Goal: Information Seeking & Learning: Learn about a topic

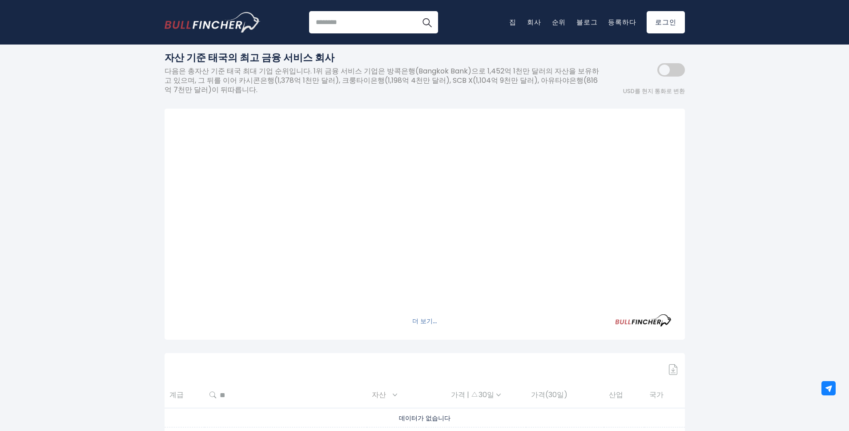
click at [420, 322] on font "더 보기..." at bounding box center [424, 320] width 24 height 9
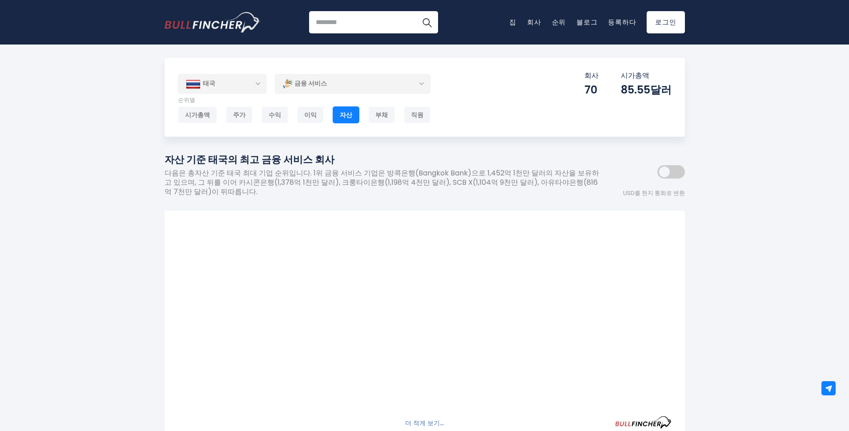
click at [584, 149] on div "태국 Entire World 30,364 [GEOGRAPHIC_DATA] [GEOGRAPHIC_DATA]" at bounding box center [425, 345] width 534 height 575
drag, startPoint x: 245, startPoint y: 186, endPoint x: 481, endPoint y: 180, distance: 236.3
click at [480, 180] on font "다음은 총자산 기준 태국 최대 기업 순위입니다. 1위 금융 서비스 기업은 방콕은행(Bangkok Bank)으로 1,452억 1천만 달러의 자산…" at bounding box center [382, 182] width 435 height 29
click at [481, 180] on font "다음은 총자산 기준 태국 최대 기업 순위입니다. 1위 금융 서비스 기업은 방콕은행(Bangkok Bank)으로 1,452억 1천만 달러의 자산…" at bounding box center [382, 182] width 435 height 29
click at [493, 151] on div "태국 Entire World 30,364 [GEOGRAPHIC_DATA] [GEOGRAPHIC_DATA]" at bounding box center [425, 345] width 534 height 575
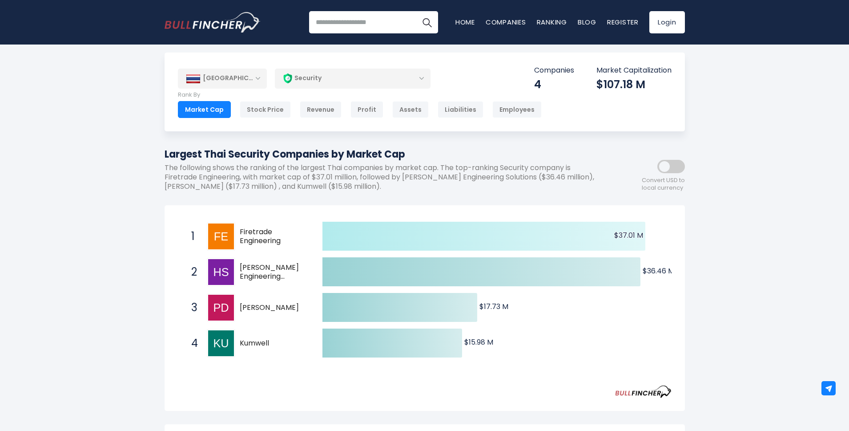
scroll to position [11, 0]
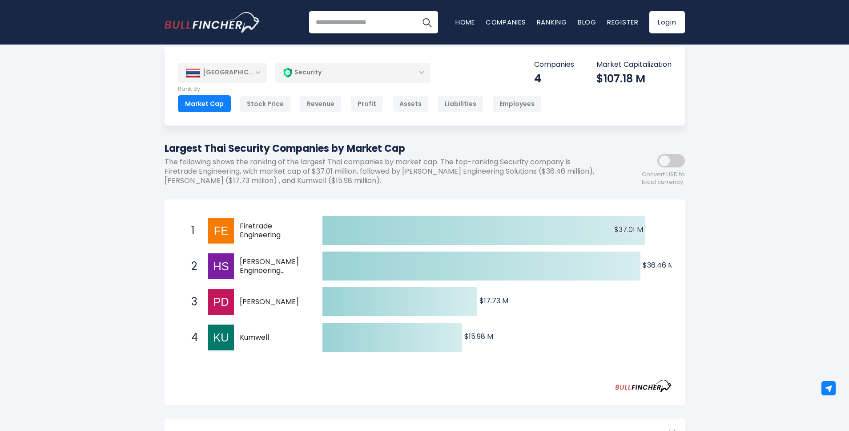
click at [411, 187] on div "Largest Thai Security Companies by Market Cap The following shows the ranking o…" at bounding box center [385, 166] width 440 height 51
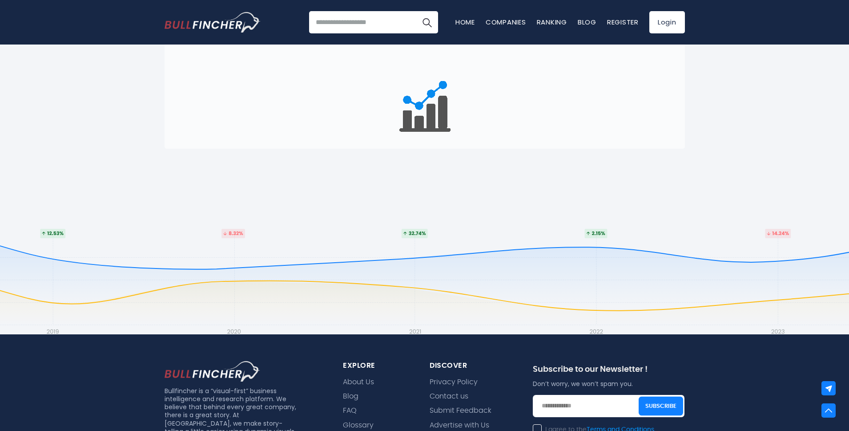
scroll to position [648, 0]
